Goal: Task Accomplishment & Management: Manage account settings

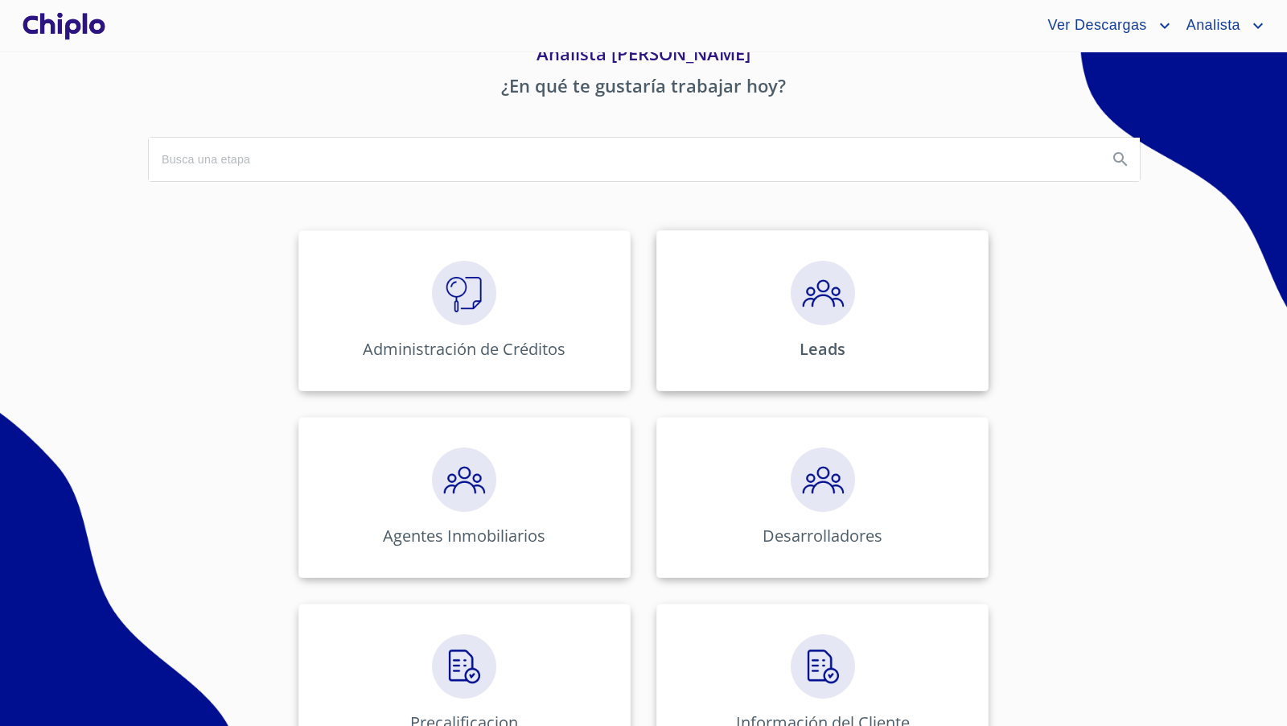
scroll to position [89, 0]
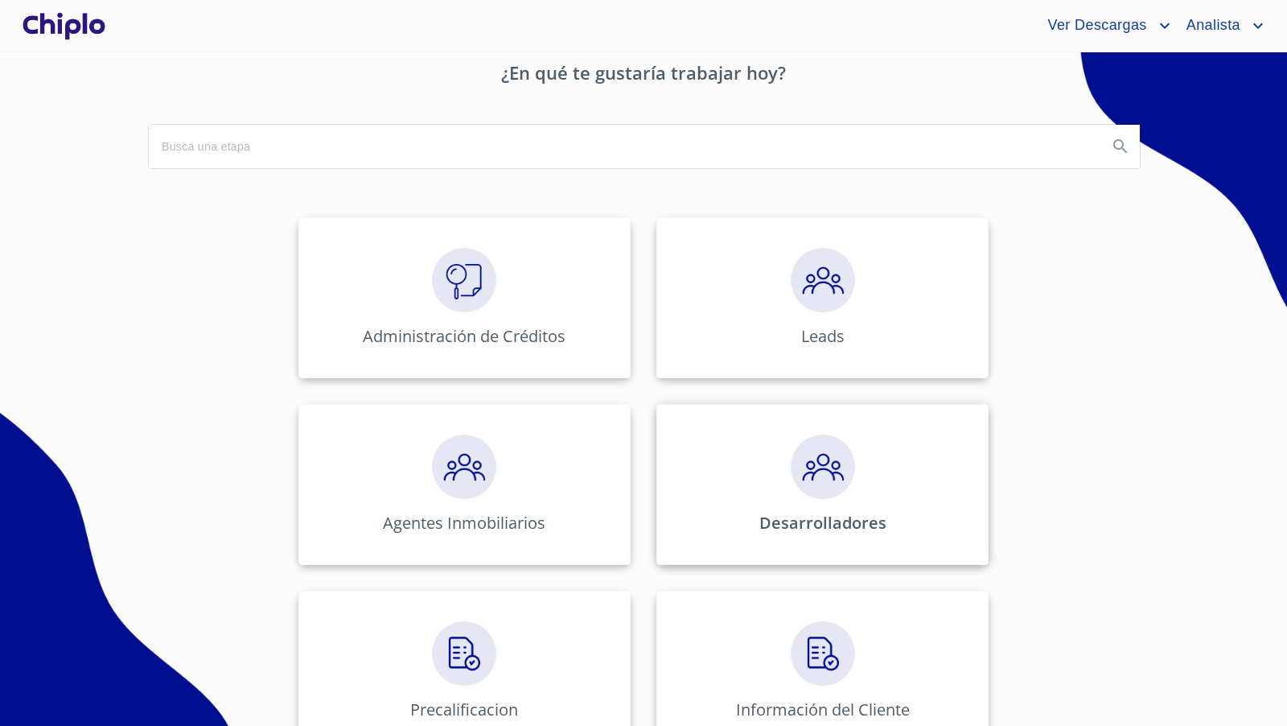
click at [829, 449] on img at bounding box center [823, 466] width 64 height 64
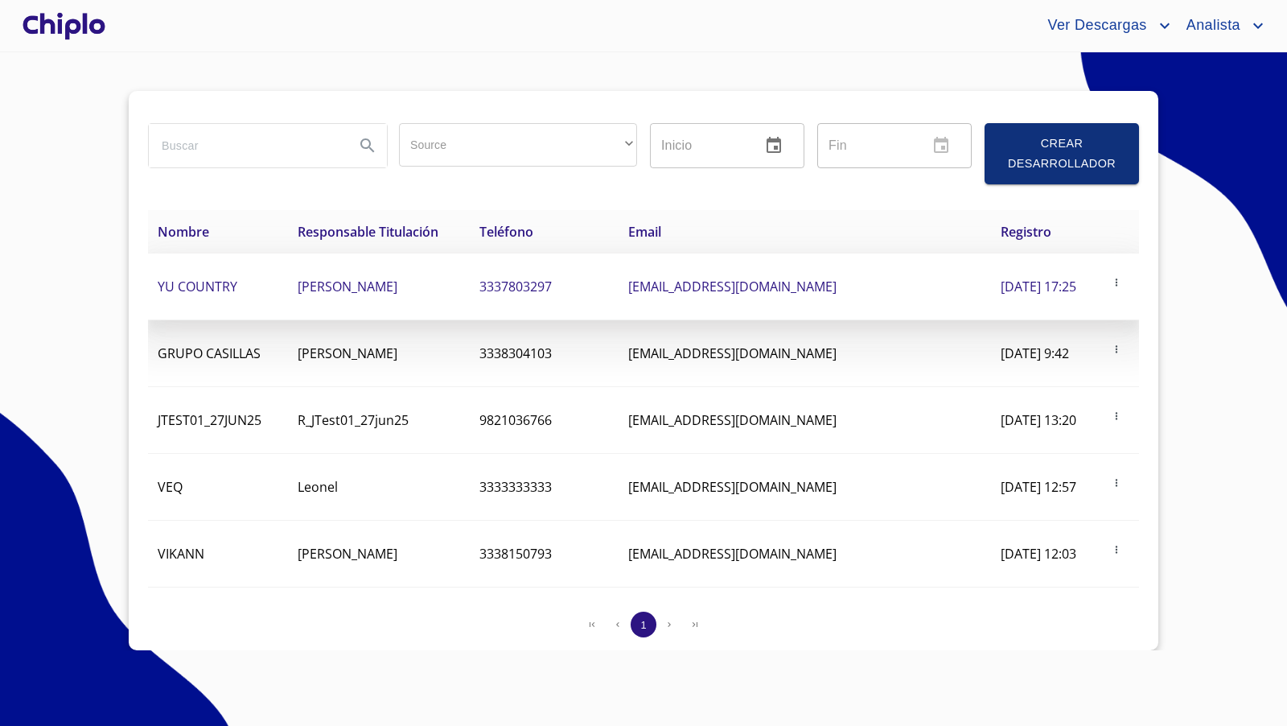
click at [362, 289] on span "[PERSON_NAME]" at bounding box center [348, 287] width 100 height 18
click at [384, 278] on span "[PERSON_NAME]" at bounding box center [348, 287] width 100 height 18
click at [217, 279] on span "YU COUNTRY" at bounding box center [198, 287] width 80 height 18
click at [1118, 279] on icon "button" at bounding box center [1116, 282] width 11 height 11
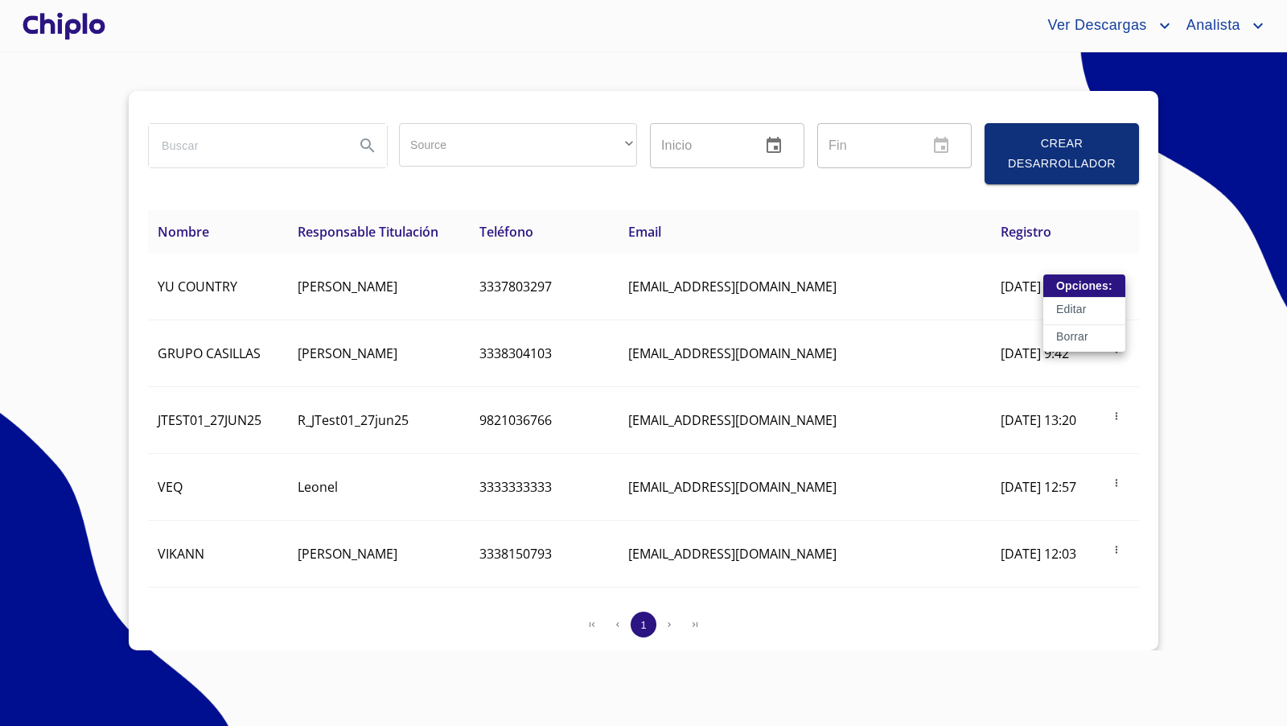
click at [1054, 312] on button "Editar" at bounding box center [1084, 311] width 82 height 27
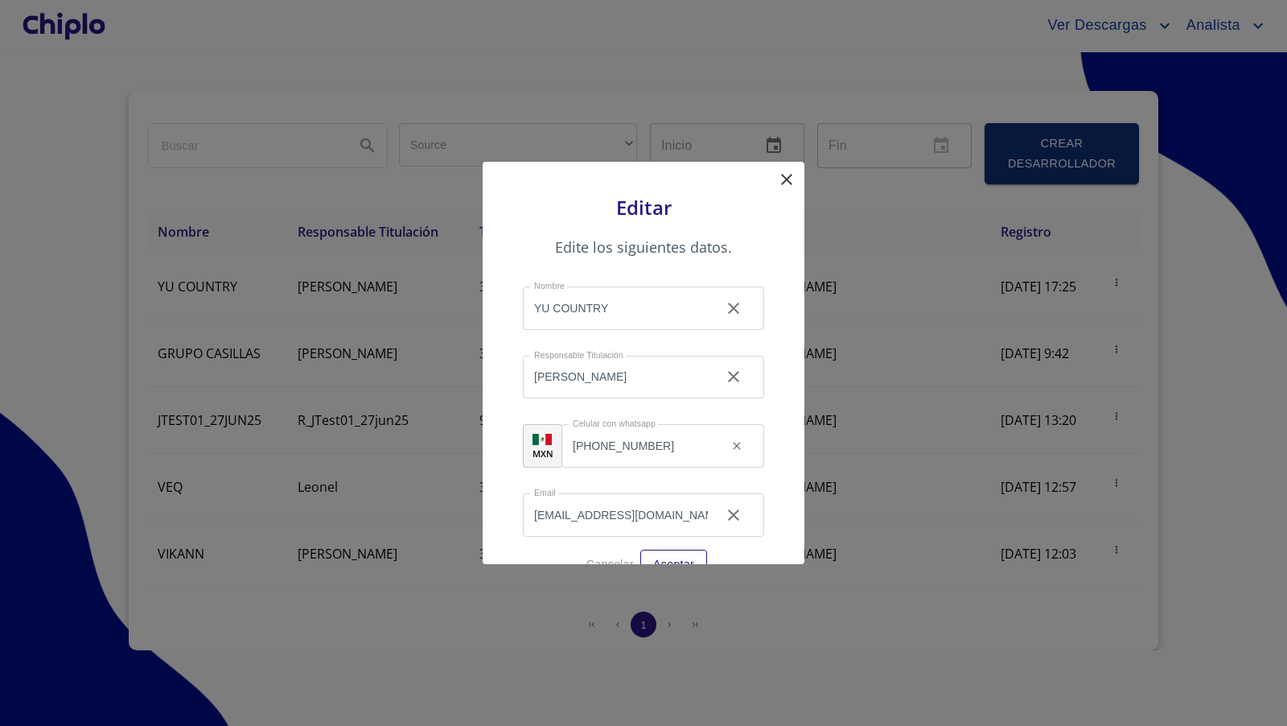
click at [782, 175] on icon at bounding box center [786, 179] width 19 height 19
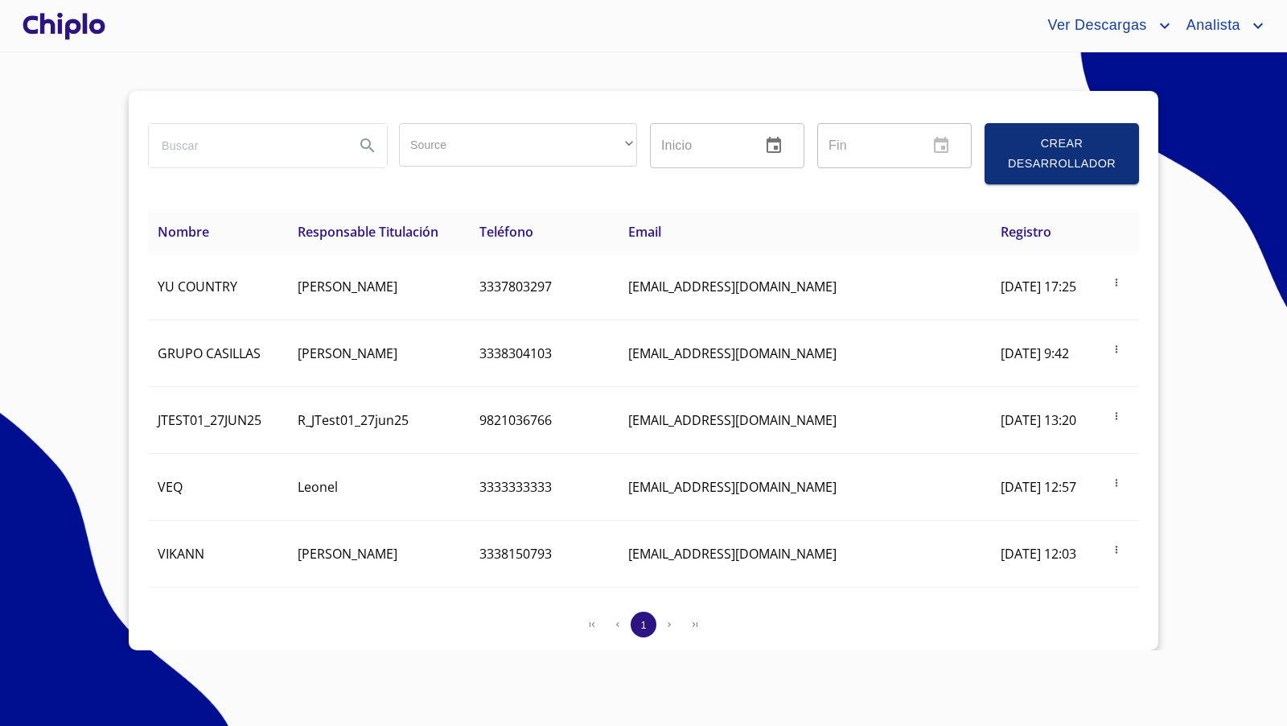
click at [46, 15] on div at bounding box center [63, 25] width 89 height 51
